Goal: Transaction & Acquisition: Subscribe to service/newsletter

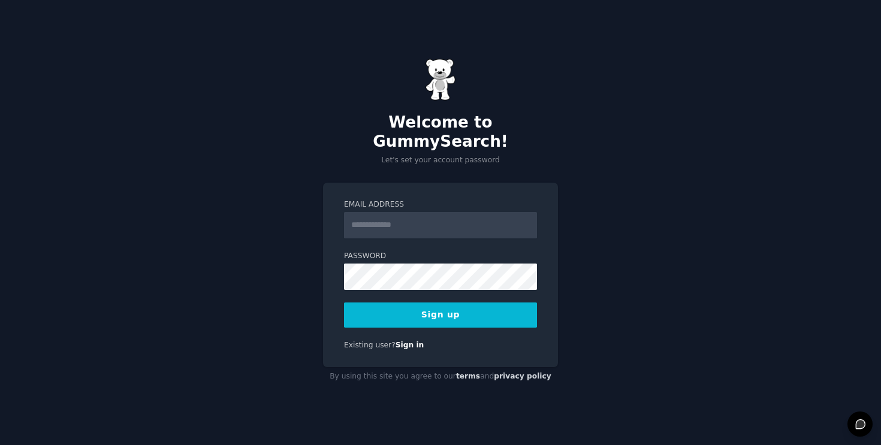
click at [373, 225] on input "Email Address" at bounding box center [440, 225] width 193 height 26
type input "**********"
click at [398, 309] on button "Sign up" at bounding box center [440, 315] width 193 height 25
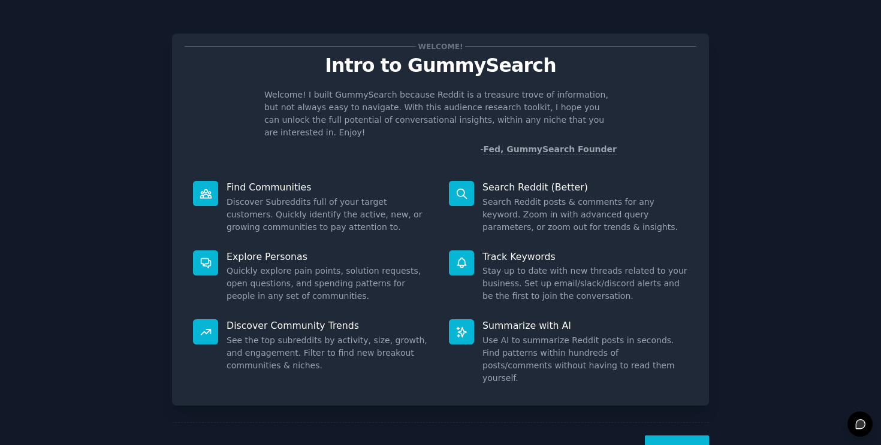
click at [663, 436] on button "Next" at bounding box center [677, 450] width 64 height 29
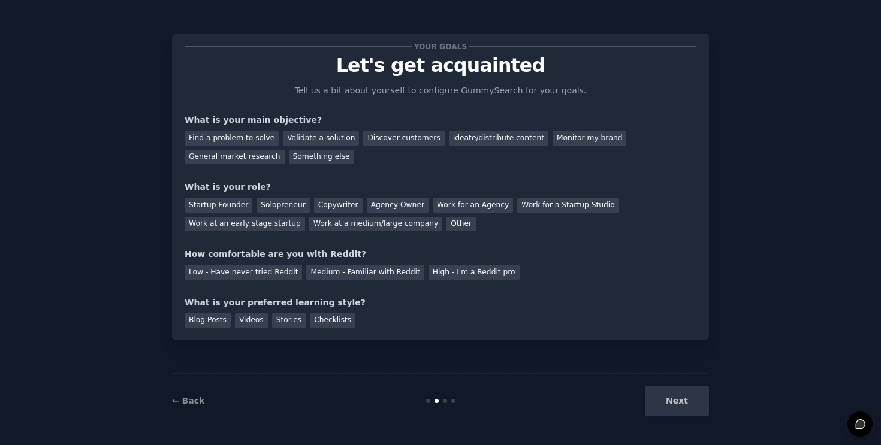
click at [674, 403] on div "Next" at bounding box center [619, 400] width 179 height 29
click at [310, 158] on div "Something else" at bounding box center [321, 157] width 65 height 15
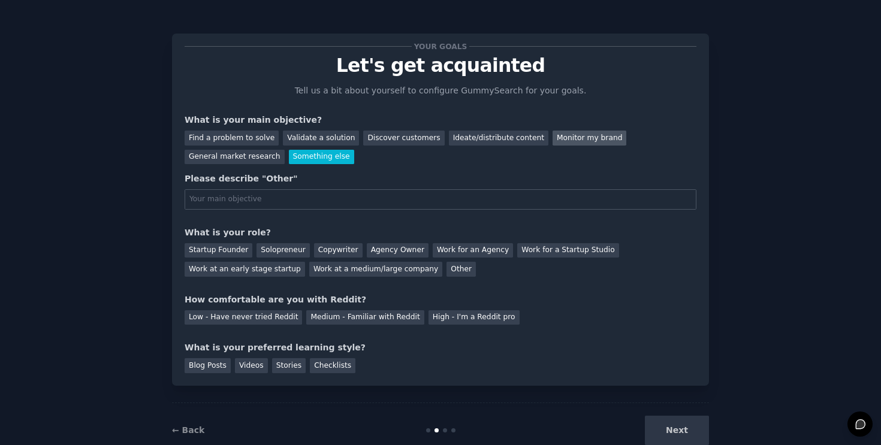
click at [571, 144] on div "Monitor my brand" at bounding box center [589, 138] width 74 height 15
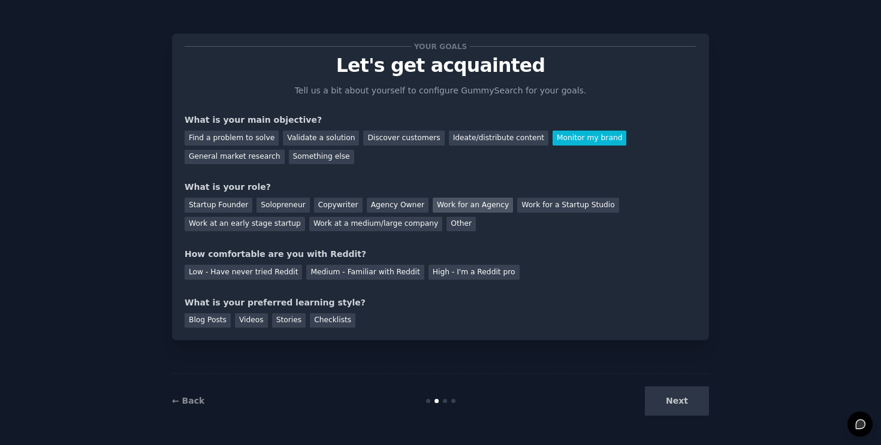
click at [454, 209] on div "Work for an Agency" at bounding box center [473, 205] width 80 height 15
click at [376, 276] on div "Medium - Familiar with Reddit" at bounding box center [364, 272] width 117 height 15
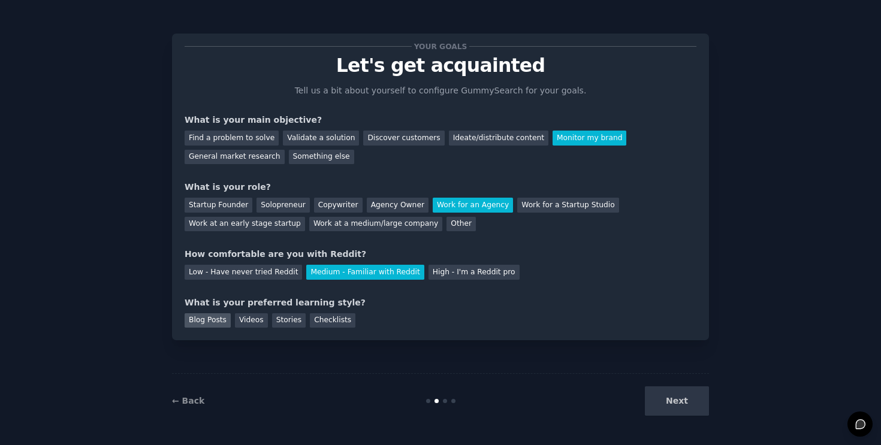
click at [222, 319] on div "Blog Posts" at bounding box center [208, 320] width 46 height 15
click at [682, 409] on button "Next" at bounding box center [677, 400] width 64 height 29
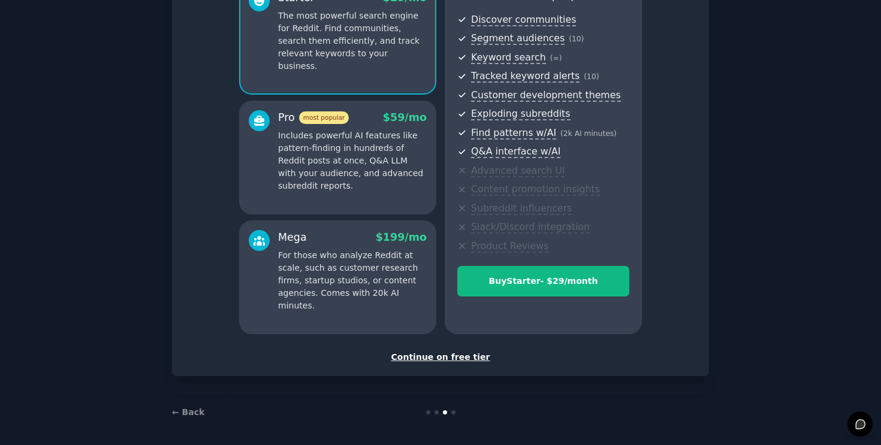
scroll to position [129, 0]
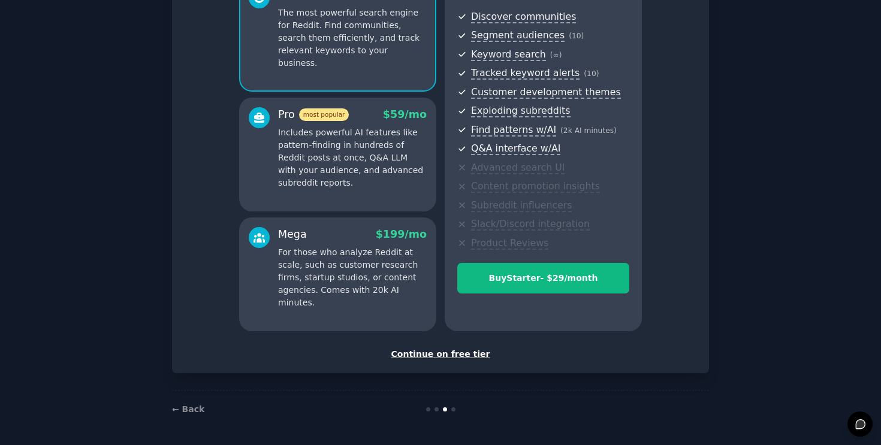
click at [462, 353] on div "Continue on free tier" at bounding box center [441, 354] width 512 height 13
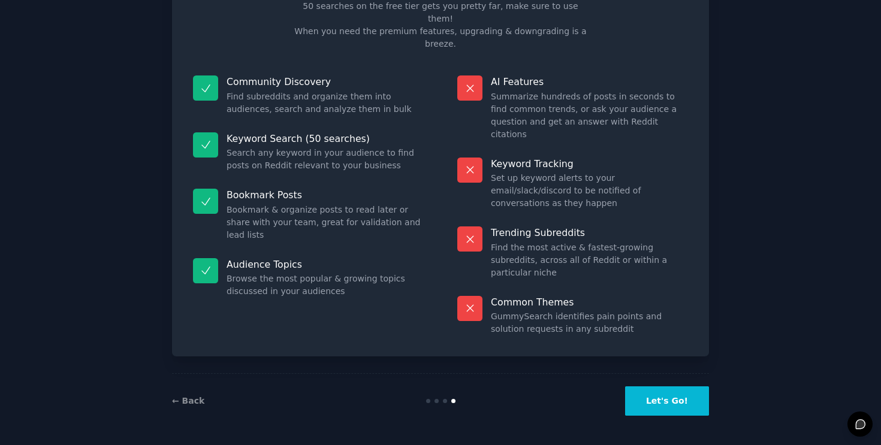
scroll to position [22, 0]
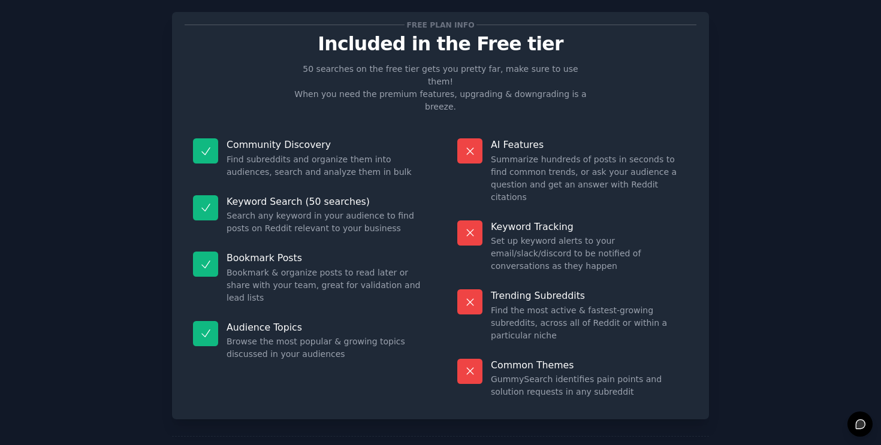
click at [858, 425] on icon at bounding box center [859, 423] width 9 height 9
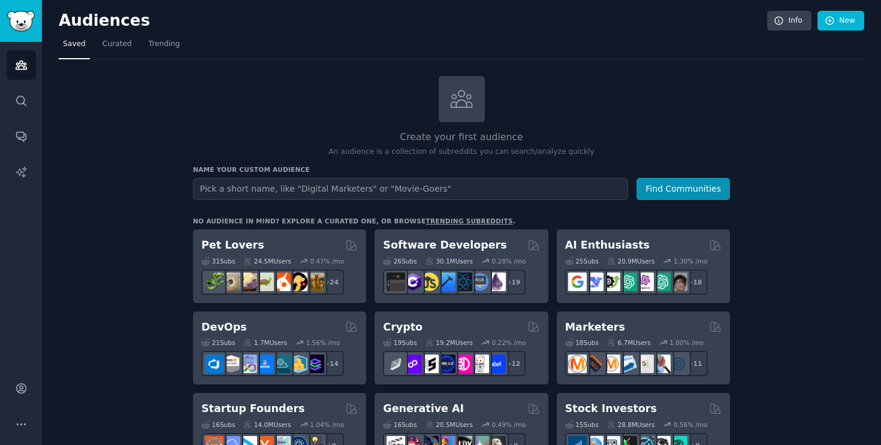
click at [11, 424] on button "More" at bounding box center [21, 424] width 29 height 29
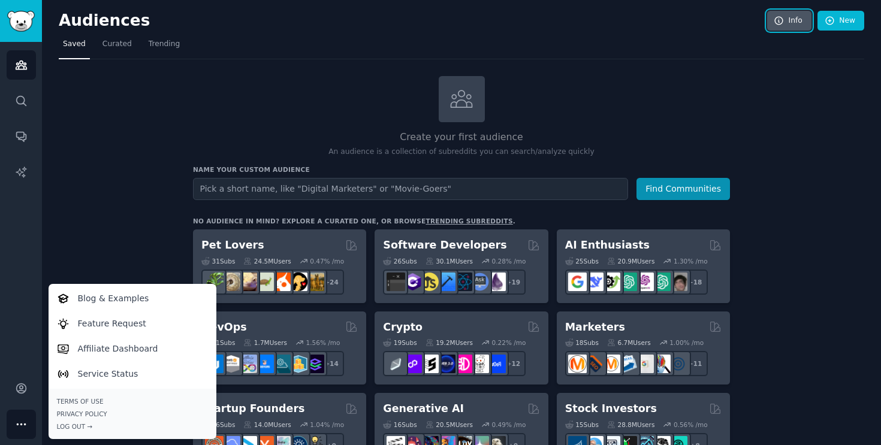
click at [783, 22] on link "Info" at bounding box center [789, 21] width 44 height 20
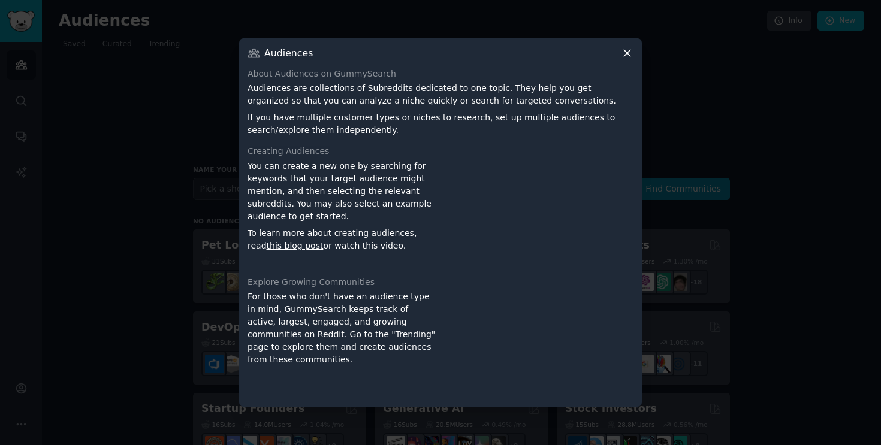
click at [630, 50] on icon at bounding box center [627, 53] width 13 height 13
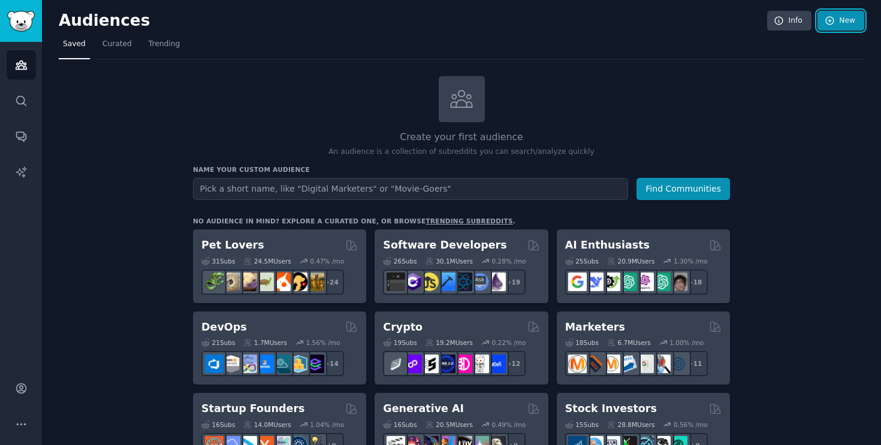
click at [851, 20] on link "New" at bounding box center [840, 21] width 47 height 20
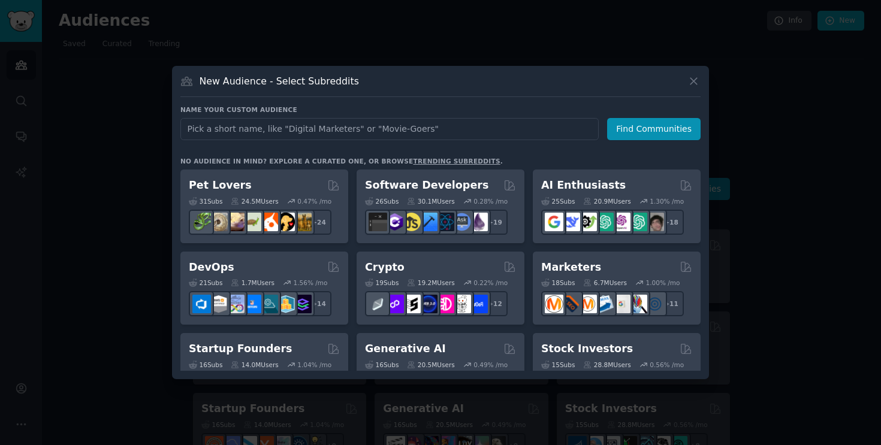
click at [686, 83] on div "New Audience - Select Subreddits" at bounding box center [440, 85] width 520 height 23
click at [697, 81] on icon at bounding box center [693, 81] width 13 height 13
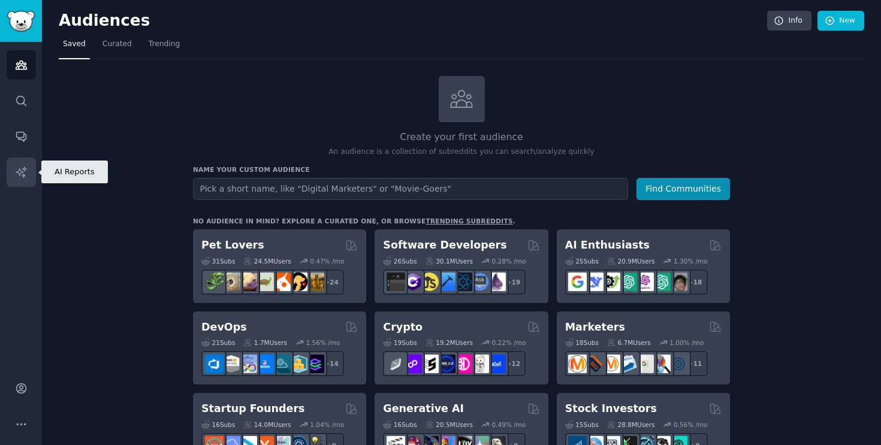
click at [32, 176] on link "AI Reports" at bounding box center [21, 172] width 29 height 29
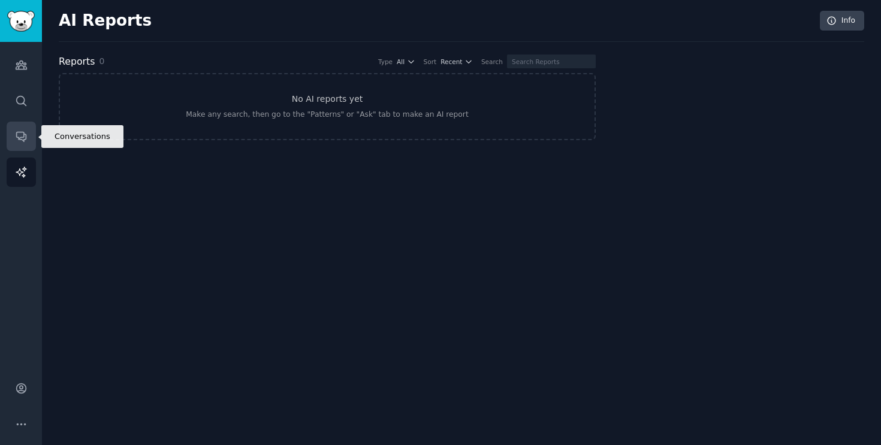
click at [28, 143] on link "Conversations" at bounding box center [21, 136] width 29 height 29
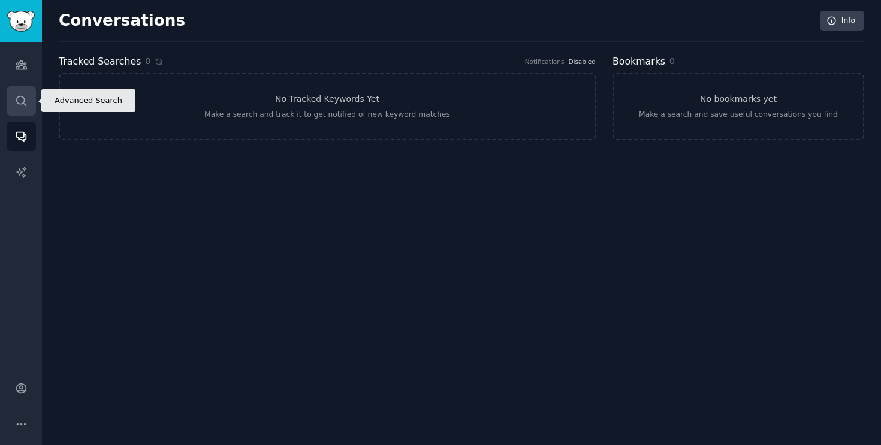
click at [22, 113] on link "Search" at bounding box center [21, 100] width 29 height 29
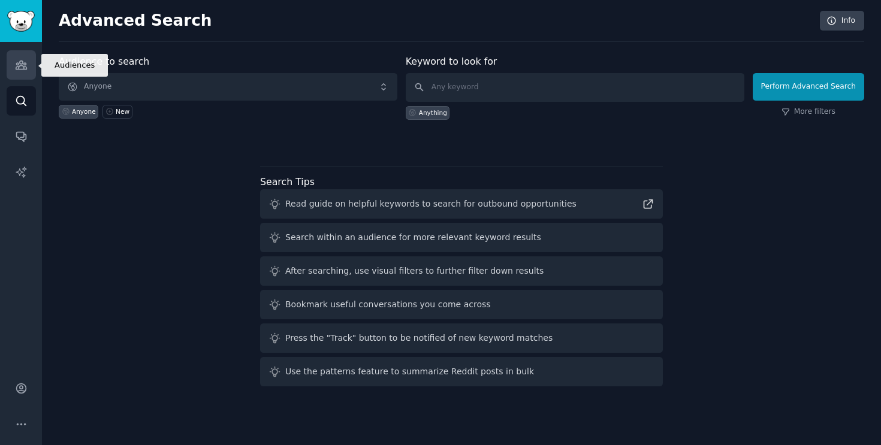
click at [32, 78] on link "Audiences" at bounding box center [21, 64] width 29 height 29
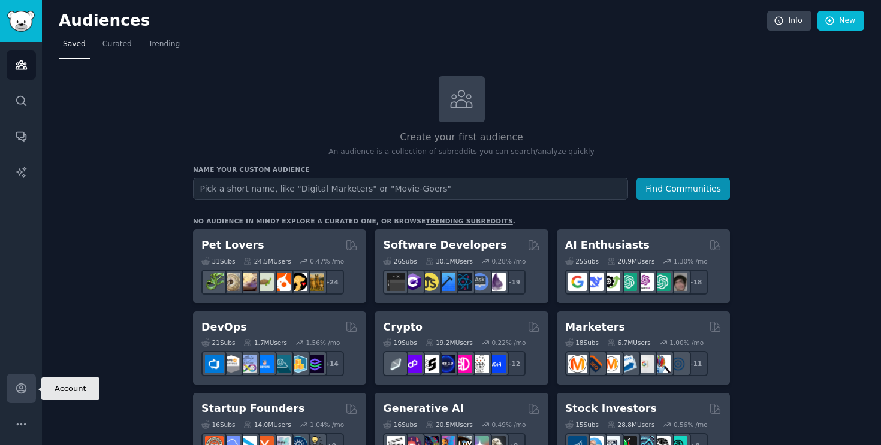
click at [23, 384] on icon "Sidebar" at bounding box center [21, 389] width 10 height 10
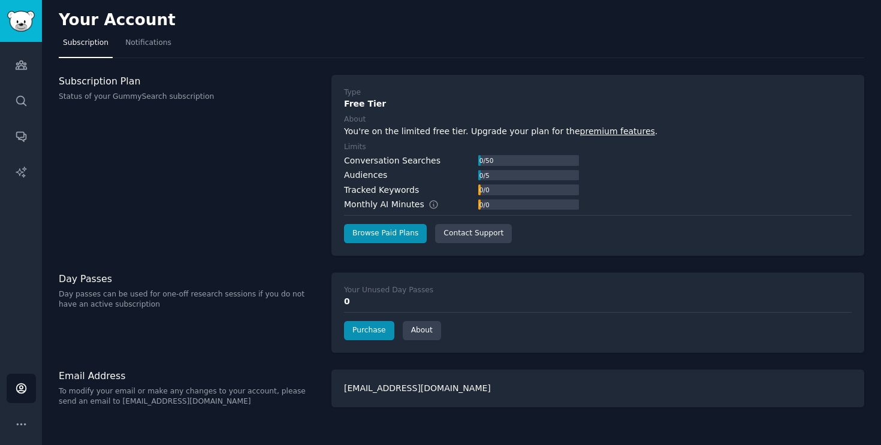
click at [585, 128] on link "premium features" at bounding box center [617, 131] width 75 height 10
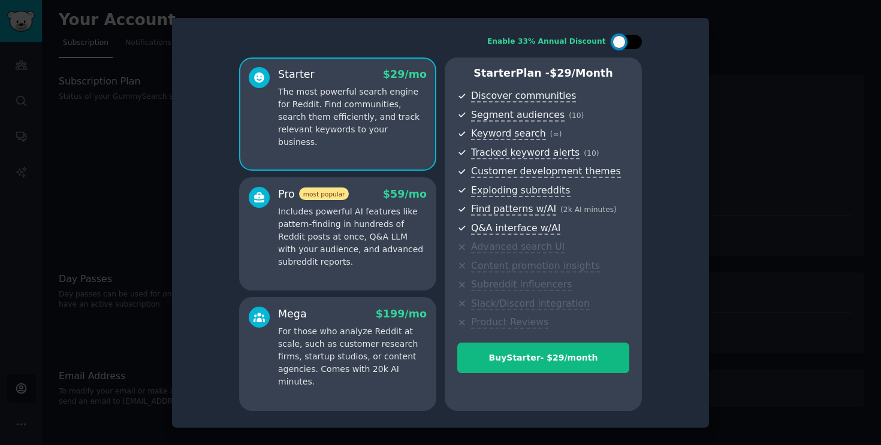
click at [636, 39] on div at bounding box center [627, 42] width 30 height 14
click at [636, 39] on div at bounding box center [634, 41] width 13 height 13
click at [636, 39] on div at bounding box center [627, 42] width 30 height 14
click at [636, 39] on div at bounding box center [634, 41] width 13 height 13
checkbox input "false"
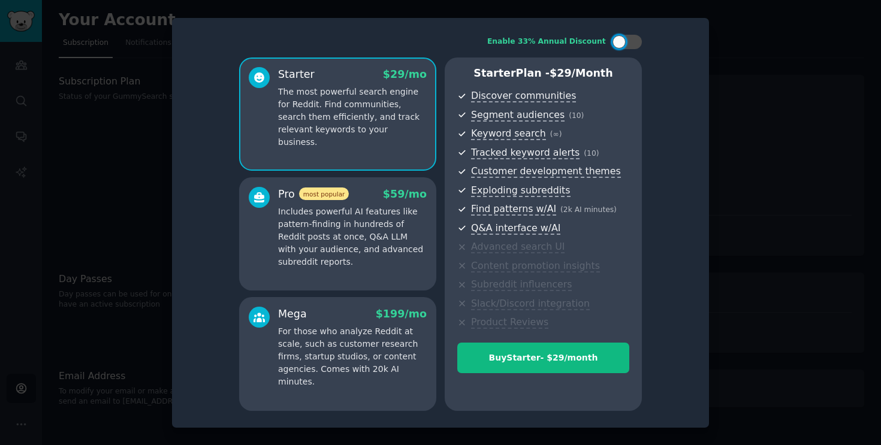
click at [820, 101] on div at bounding box center [440, 222] width 881 height 445
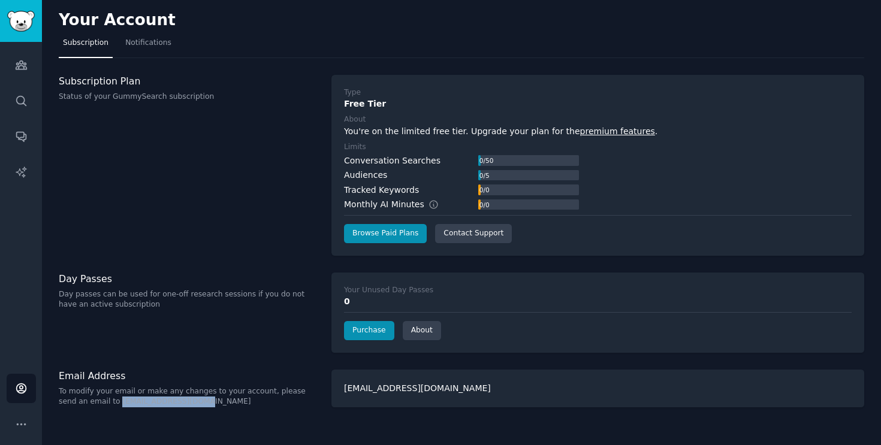
drag, startPoint x: 193, startPoint y: 398, endPoint x: 89, endPoint y: 406, distance: 103.9
click at [89, 406] on p "To modify your email or make any changes to your account, please send an email …" at bounding box center [189, 396] width 260 height 21
copy p "[EMAIL_ADDRESS][DOMAIN_NAME]"
